Goal: Information Seeking & Learning: Learn about a topic

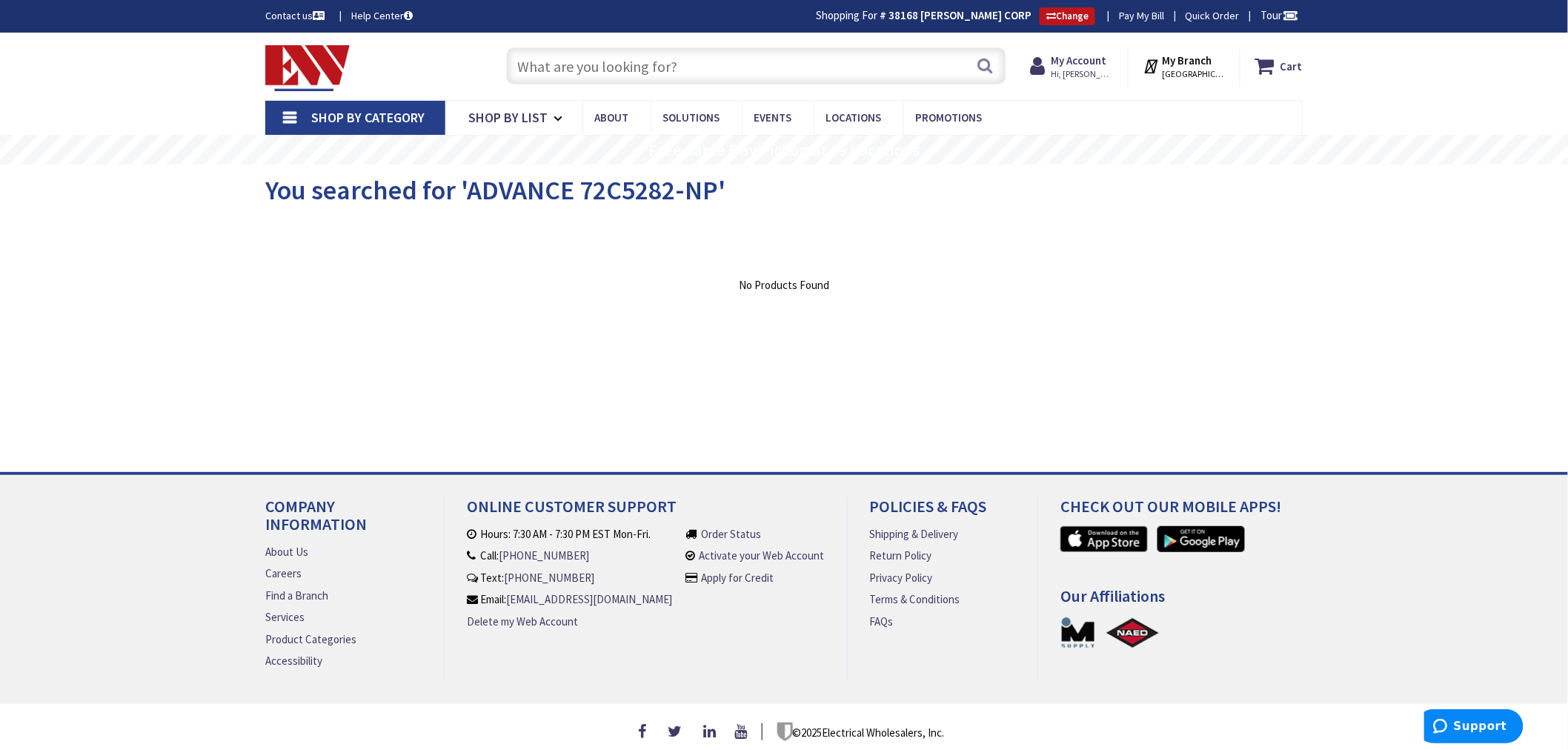
click at [536, 76] on input "text" at bounding box center [756, 66] width 500 height 37
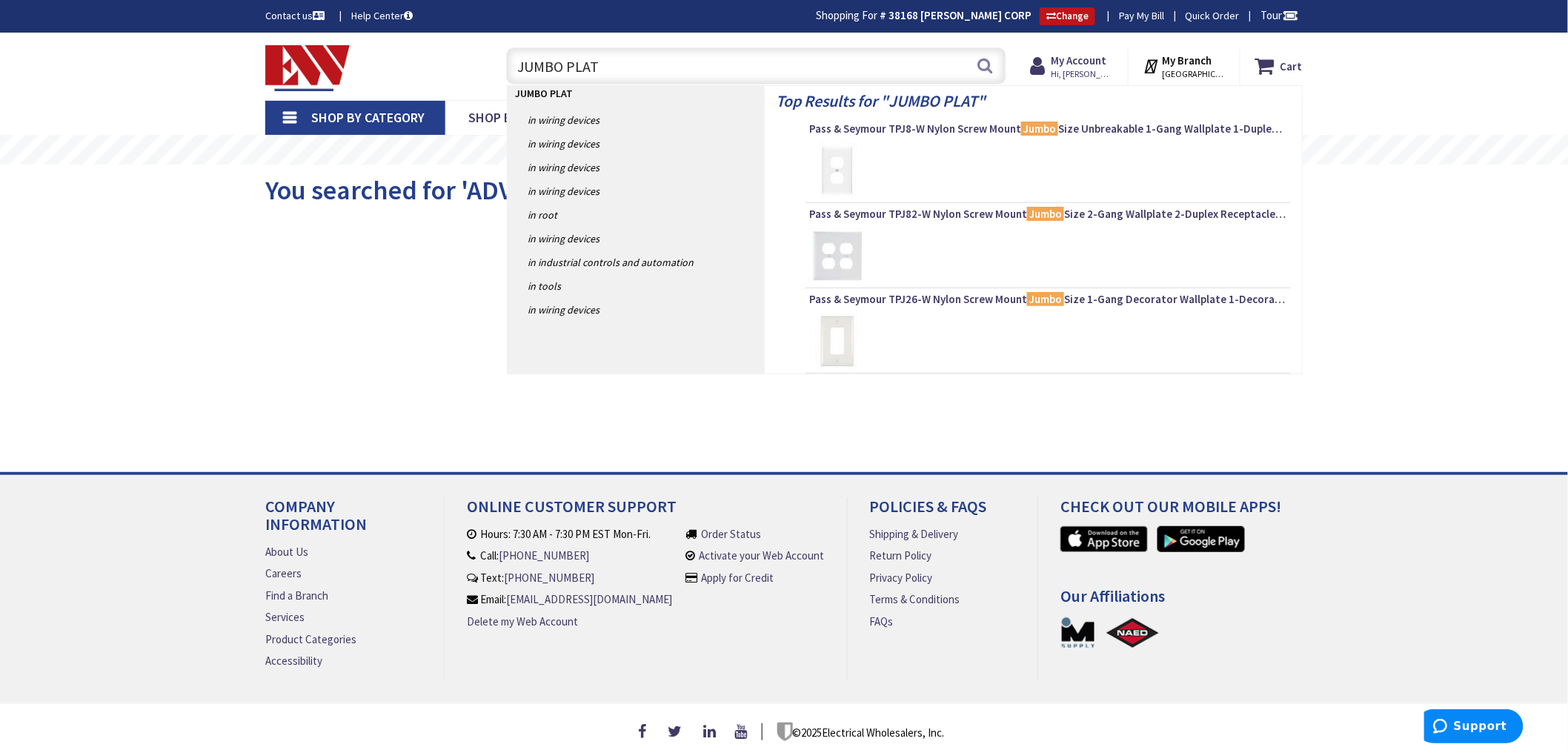
type input "JUMBO PLATE"
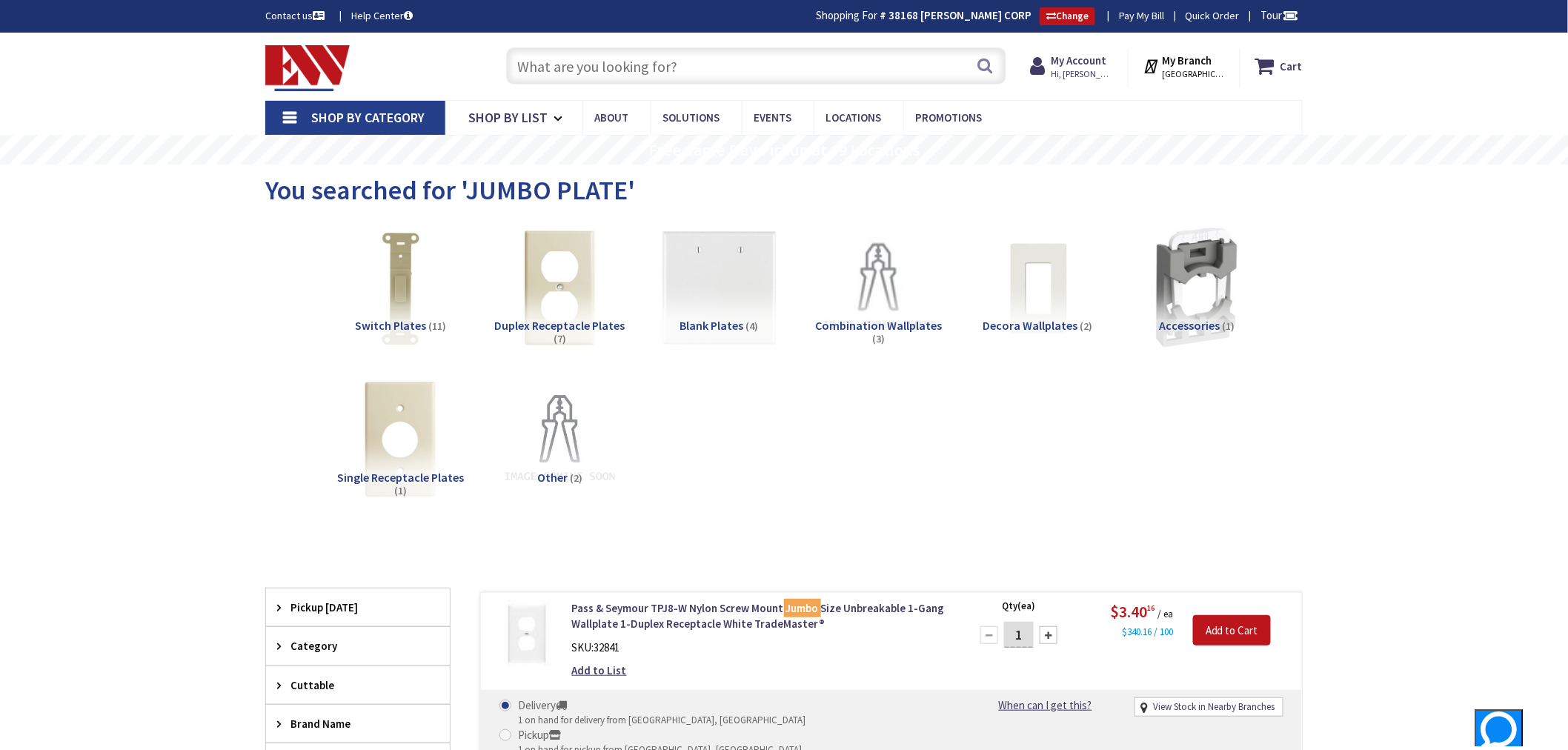
click at [564, 57] on input "text" at bounding box center [756, 66] width 500 height 37
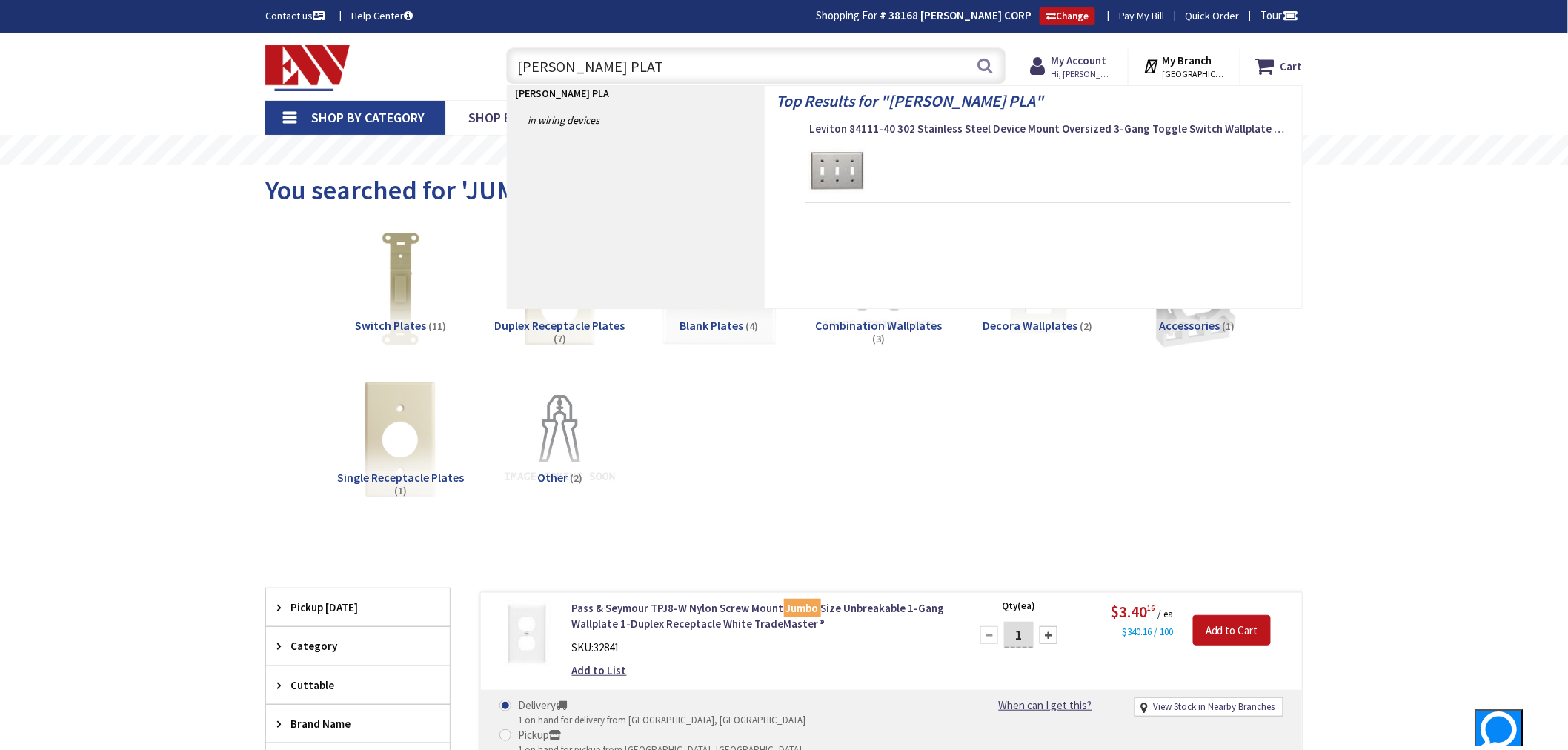
type input "[PERSON_NAME] PLATE"
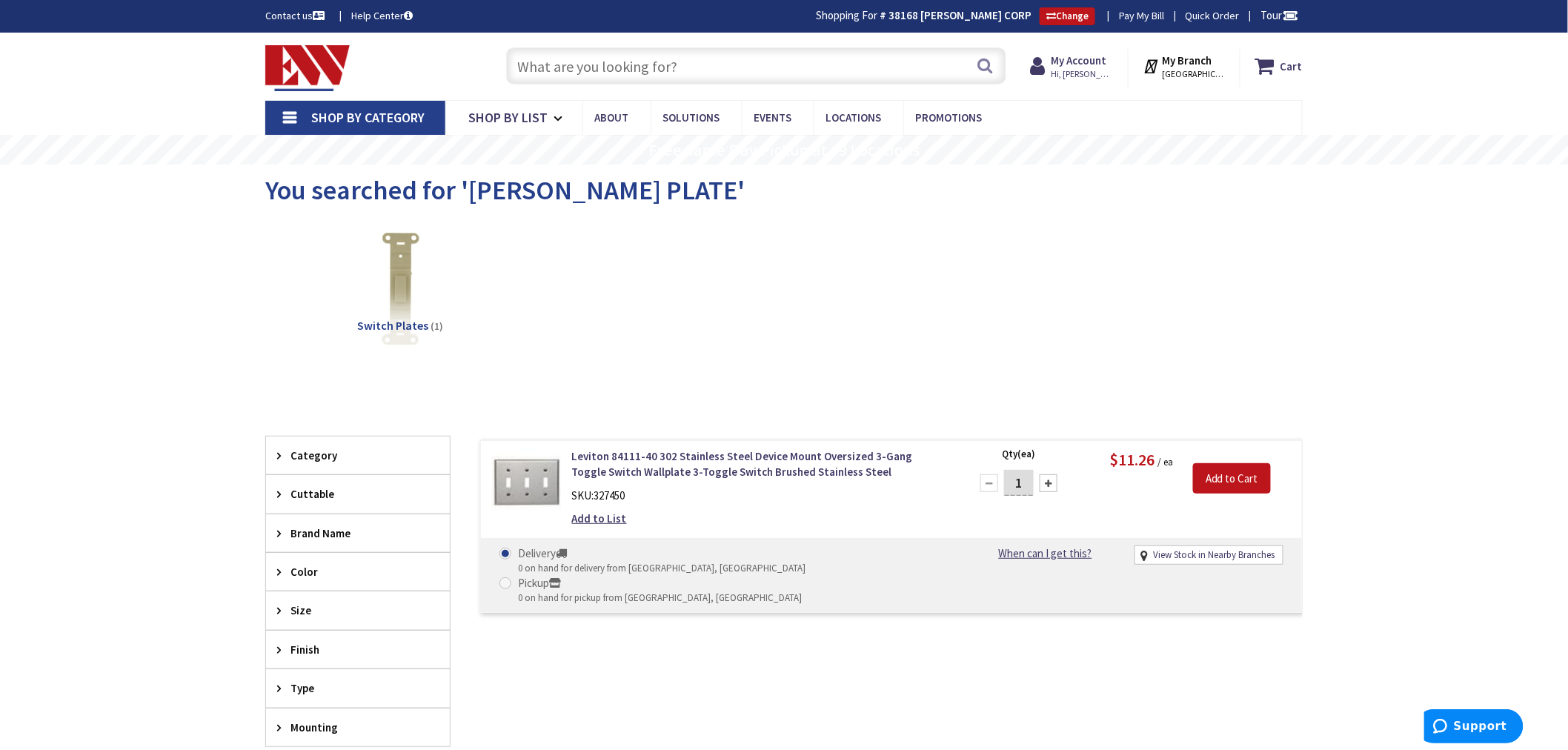
click at [561, 68] on input "text" at bounding box center [756, 66] width 500 height 37
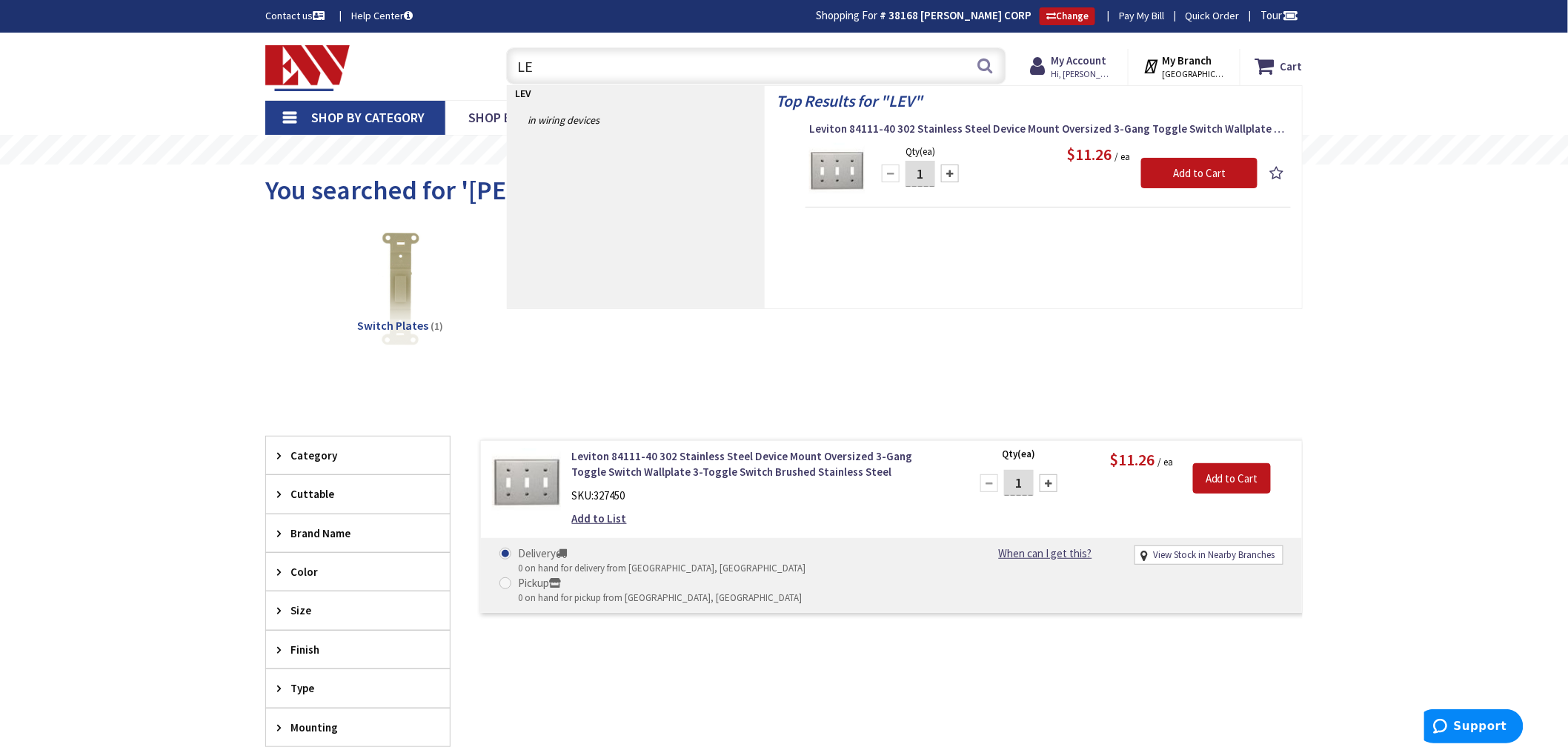
type input "L"
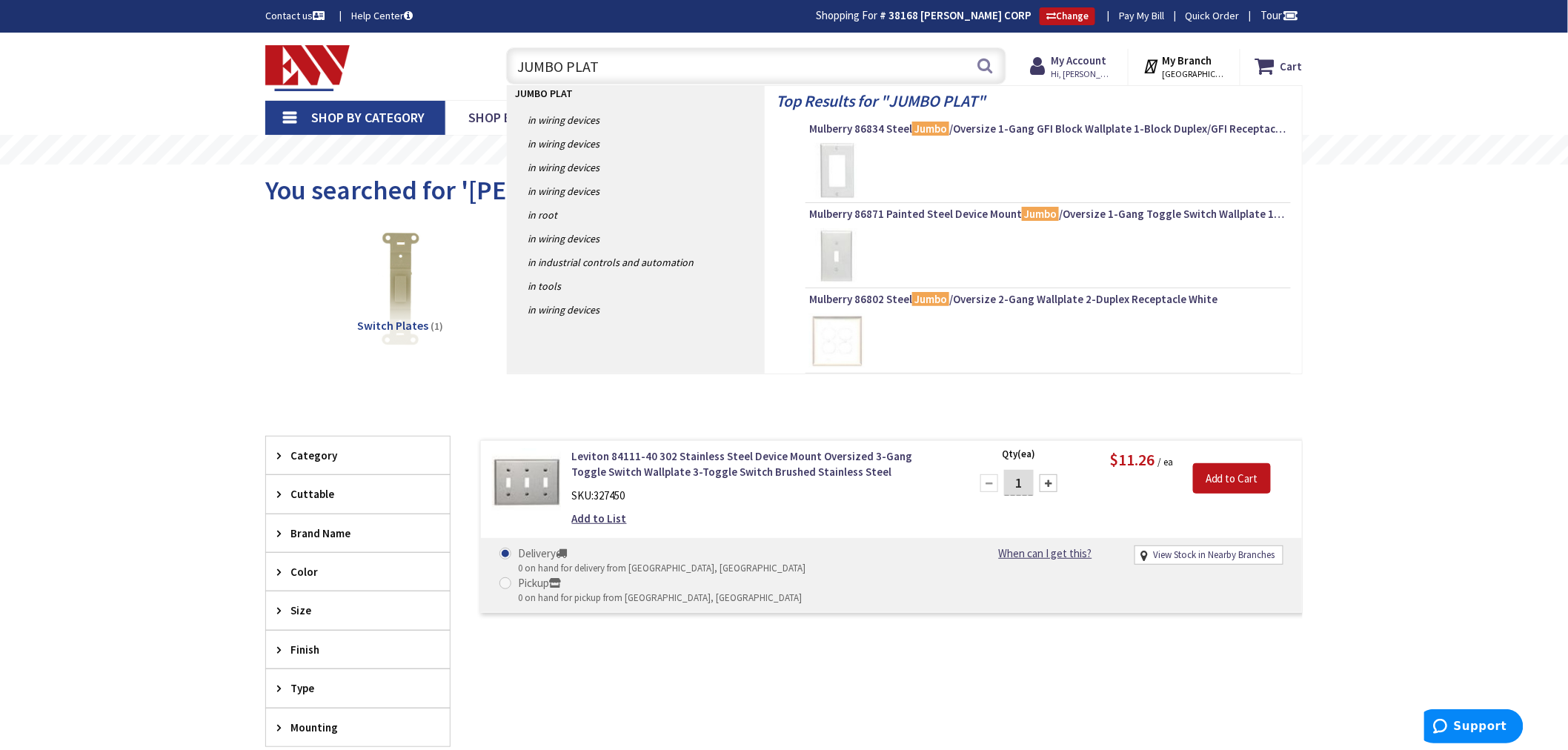
type input "JUMBO PLATE"
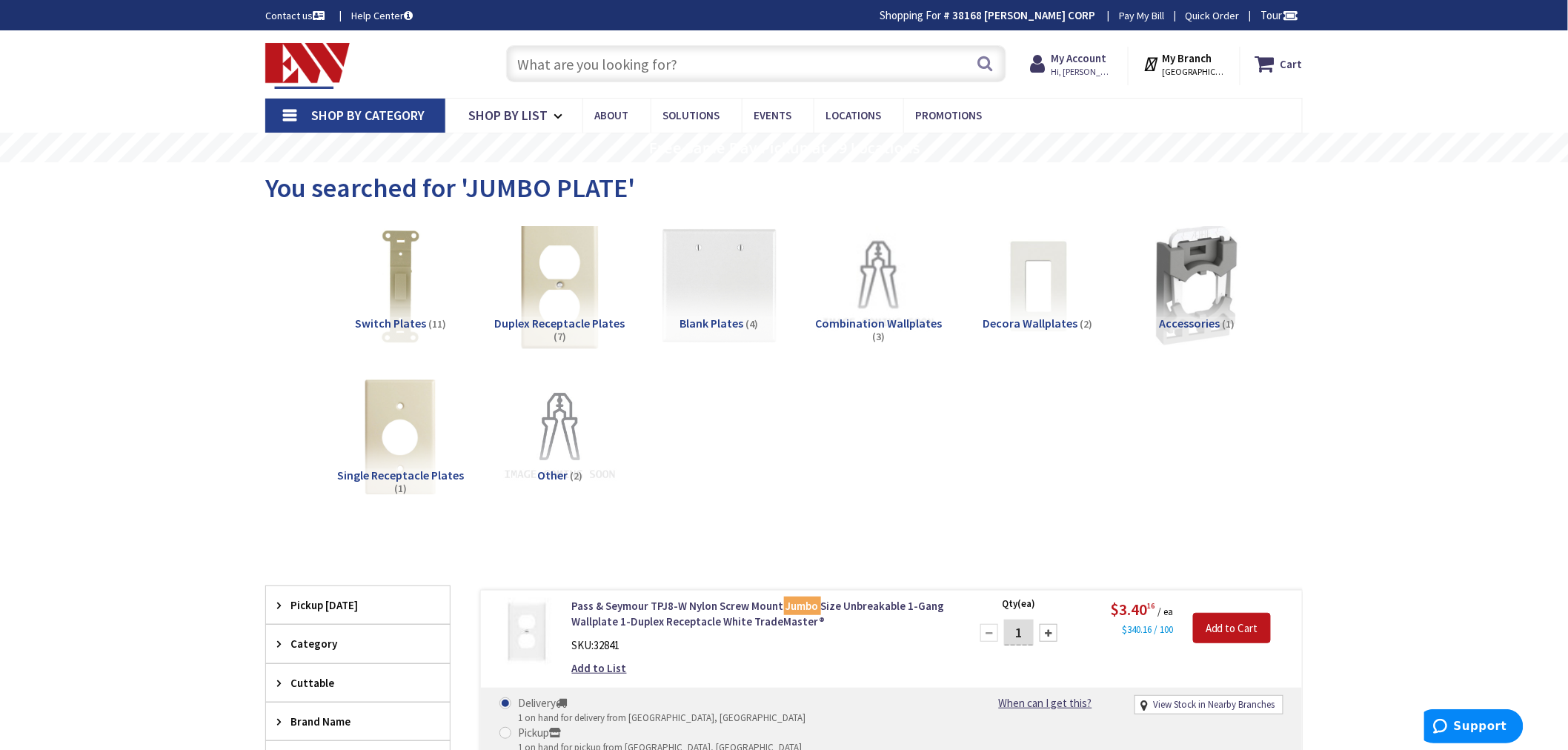
click at [558, 301] on img at bounding box center [560, 286] width 134 height 134
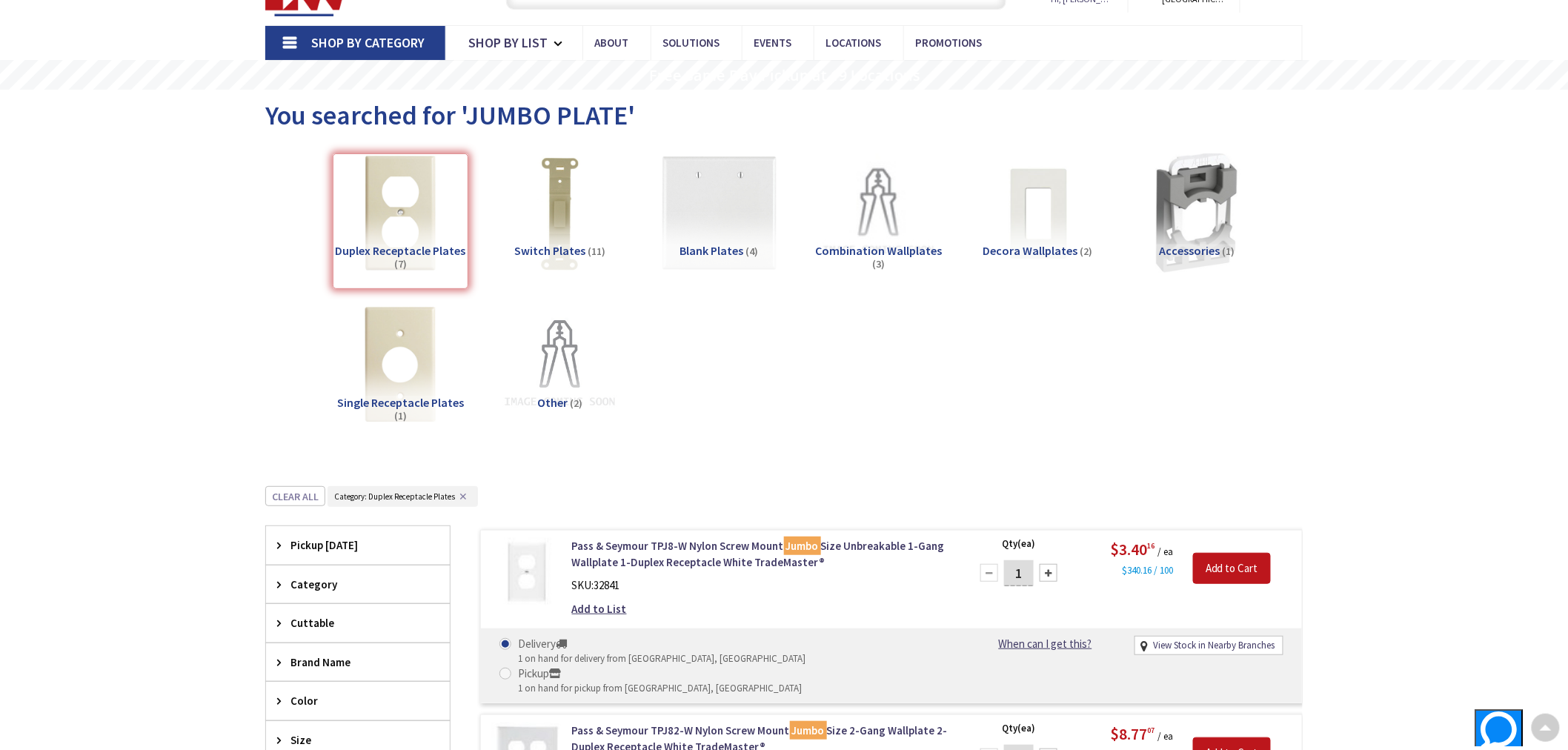
scroll to position [27, 0]
